Goal: Navigation & Orientation: Find specific page/section

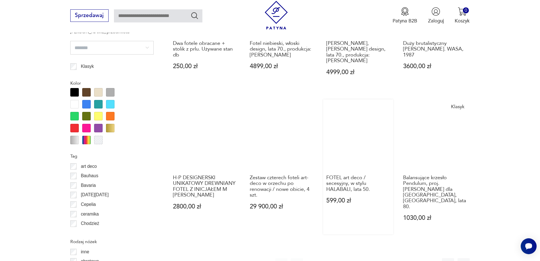
scroll to position [624, 0]
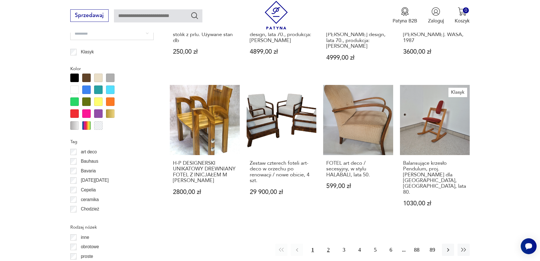
click at [329, 243] on button "2" at bounding box center [328, 249] width 12 height 12
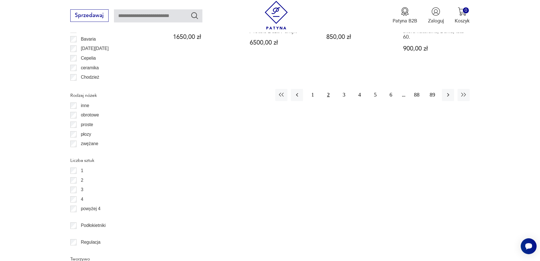
scroll to position [756, 0]
click at [449, 91] on icon "button" at bounding box center [448, 94] width 7 height 7
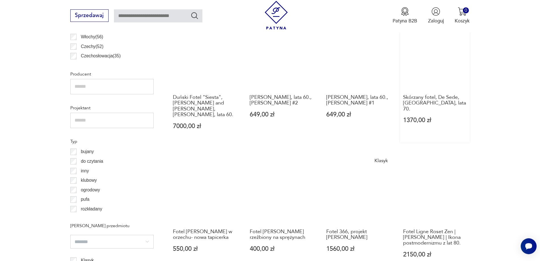
scroll to position [614, 0]
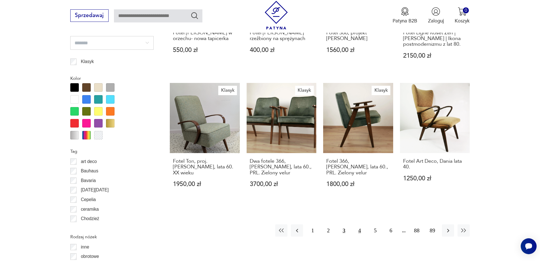
click at [358, 224] on button "4" at bounding box center [360, 230] width 12 height 12
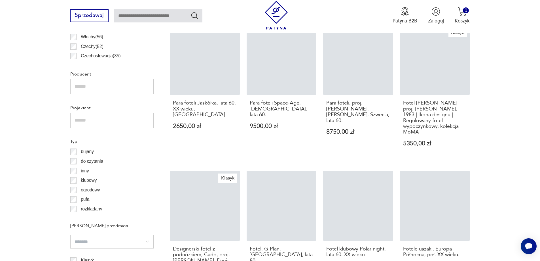
scroll to position [614, 0]
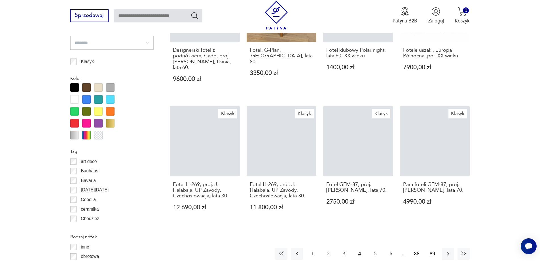
click at [110, 111] on div at bounding box center [110, 111] width 9 height 9
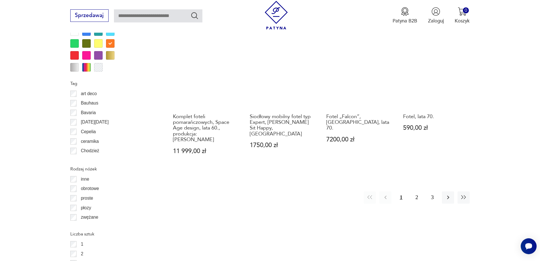
scroll to position [678, 0]
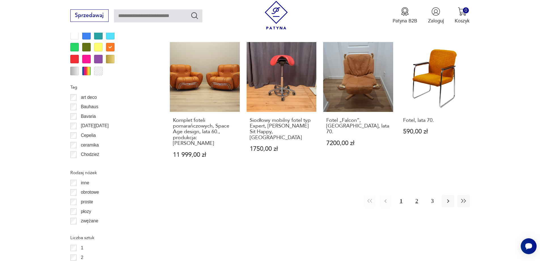
click at [416, 195] on button "2" at bounding box center [417, 201] width 12 height 12
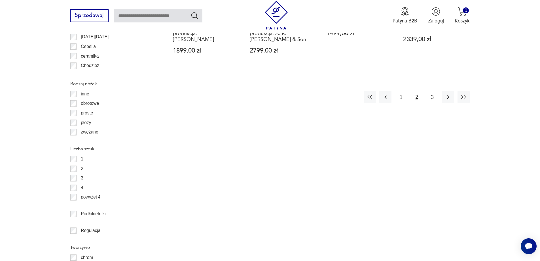
scroll to position [784, 0]
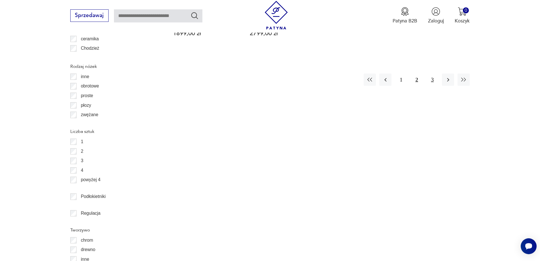
click at [432, 73] on button "3" at bounding box center [432, 79] width 12 height 12
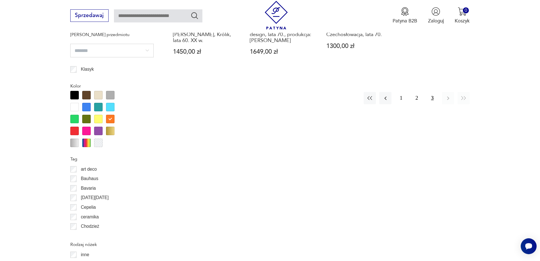
scroll to position [614, 0]
